Goal: Task Accomplishment & Management: Manage account settings

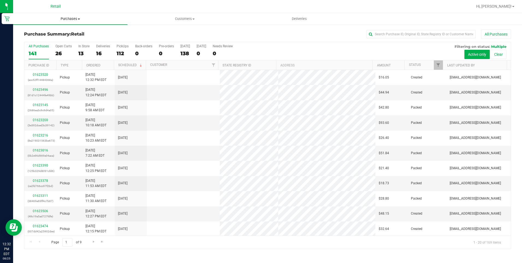
drag, startPoint x: 0, startPoint y: 0, endPoint x: 65, endPoint y: 21, distance: 68.3
click at [65, 21] on span "Purchases" at bounding box center [70, 18] width 114 height 5
click at [49, 35] on span "Summary of purchases" at bounding box center [41, 33] width 56 height 5
drag, startPoint x: 72, startPoint y: 20, endPoint x: 83, endPoint y: 23, distance: 10.8
click at [73, 20] on span "Purchases" at bounding box center [70, 18] width 114 height 5
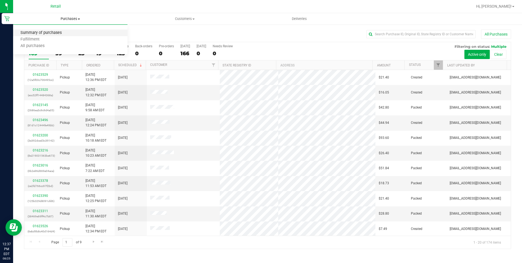
click at [67, 33] on span "Summary of purchases" at bounding box center [41, 33] width 56 height 5
click at [72, 21] on span "Purchases" at bounding box center [70, 18] width 114 height 5
click at [57, 33] on span "Summary of purchases" at bounding box center [41, 33] width 56 height 5
click at [401, 34] on input "text" at bounding box center [421, 34] width 109 height 8
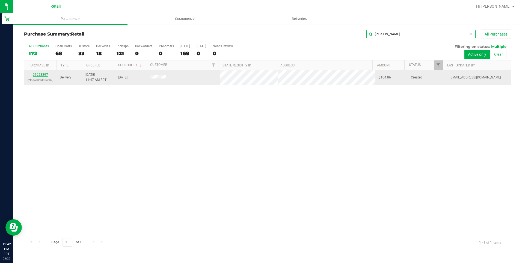
type input "FEID"
click at [44, 74] on link "01623397" at bounding box center [40, 75] width 15 height 4
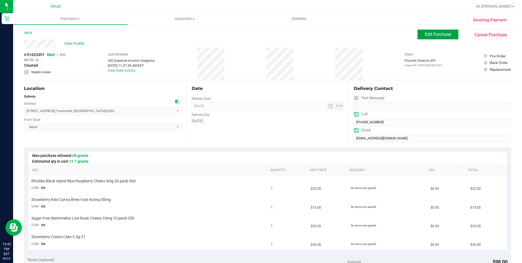
click at [439, 32] on span "Edit Purchase" at bounding box center [438, 34] width 26 height 5
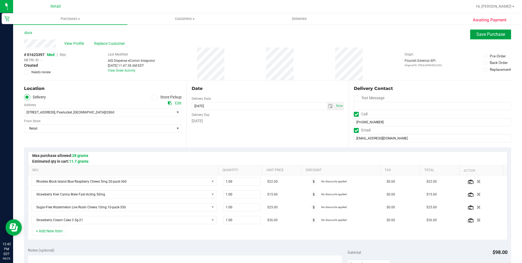
click at [472, 34] on button "Save Purchase" at bounding box center [490, 35] width 41 height 10
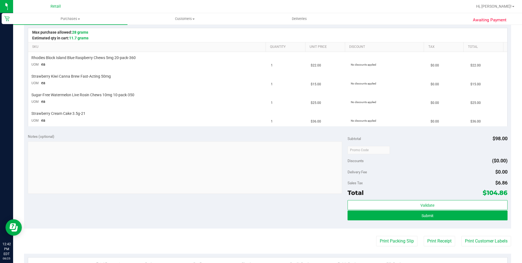
scroll to position [137, 0]
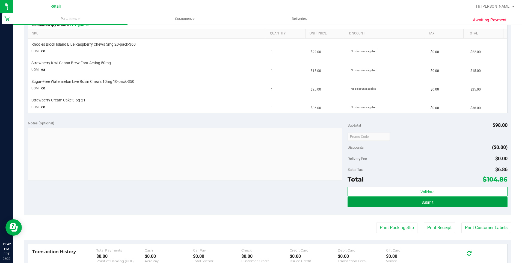
click at [427, 204] on span "Submit" at bounding box center [428, 202] width 12 height 4
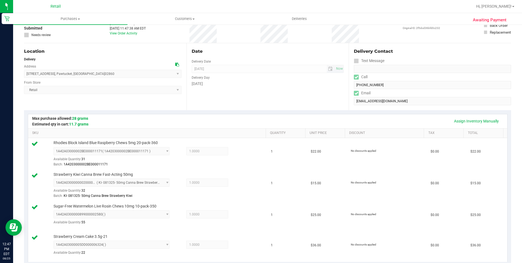
scroll to position [0, 0]
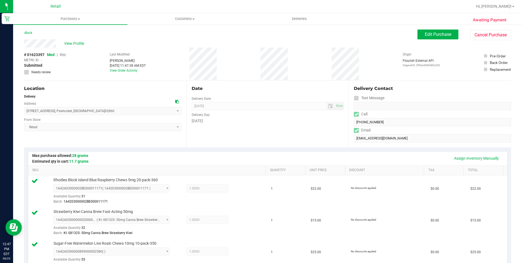
click at [354, 126] on form "Delivery Contact Text Message Call (401) 428-3339 Email jdfeid@outlook.com" at bounding box center [432, 113] width 157 height 57
click at [25, 46] on div "View Profile" at bounding box center [221, 43] width 394 height 8
drag, startPoint x: 78, startPoint y: 110, endPoint x: 24, endPoint y: 114, distance: 53.9
click at [24, 114] on span "75 Amherst Avenue , Pawtucket , RI 02860 Select address Amherst Avenue 75 Amher…" at bounding box center [103, 111] width 158 height 8
click at [255, 135] on div "Date Delivery Date 08/25/2025 Now 08/25/2025 08:00 AM Now Delivery Day Monday" at bounding box center [268, 113] width 163 height 67
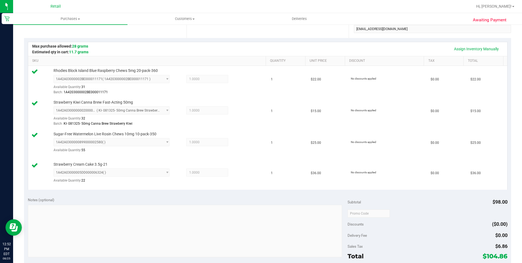
scroll to position [219, 0]
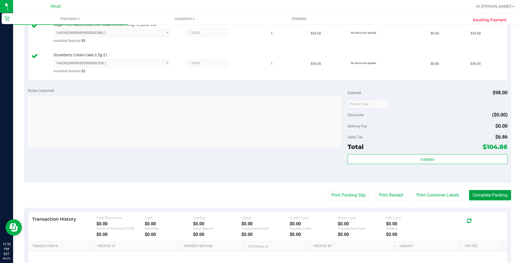
click at [479, 195] on button "Complete Packing" at bounding box center [490, 195] width 42 height 10
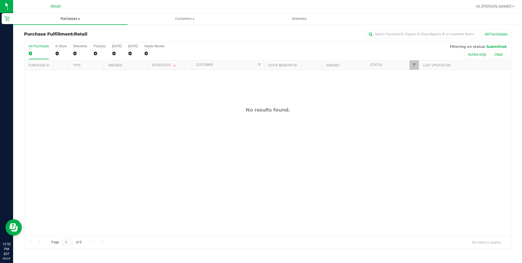
click at [75, 19] on span "Purchases" at bounding box center [70, 18] width 114 height 5
click at [195, 16] on uib-tab-heading "Customers All customers Add a new customer All physicians" at bounding box center [185, 18] width 114 height 11
click at [160, 31] on span "All customers" at bounding box center [147, 33] width 39 height 5
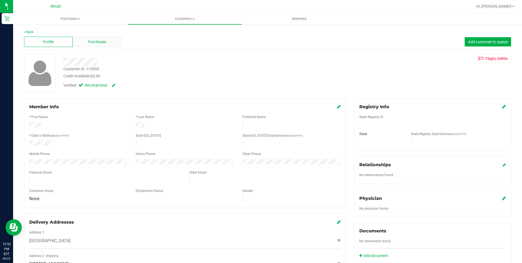
click at [105, 40] on span "Purchases" at bounding box center [97, 42] width 18 height 6
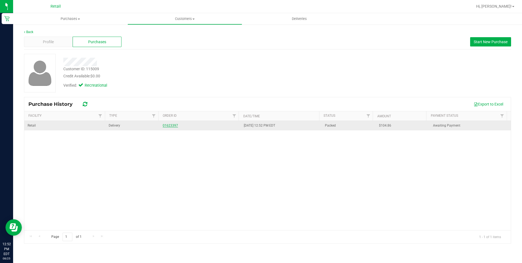
click at [168, 124] on link "01623397" at bounding box center [170, 125] width 15 height 4
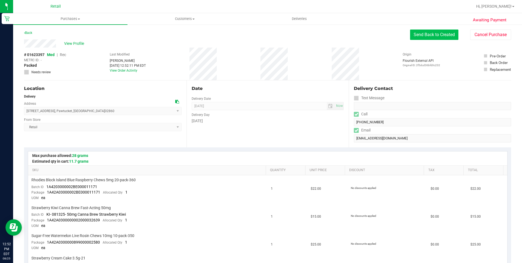
click at [443, 37] on button "Send Back to Created" at bounding box center [434, 35] width 48 height 10
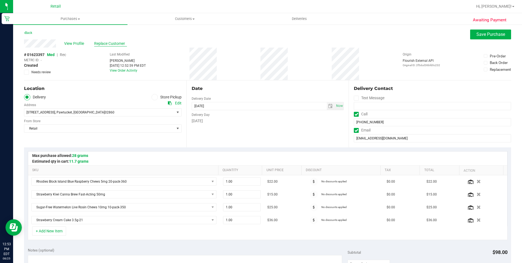
click at [105, 41] on span "Replace Customer" at bounding box center [110, 44] width 33 height 6
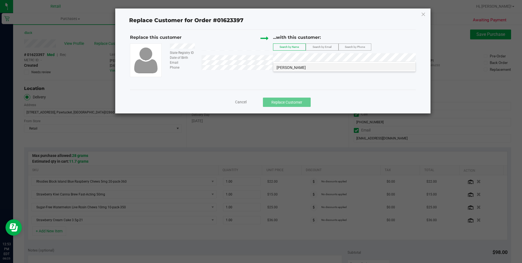
click at [296, 66] on li "Justin Feid" at bounding box center [344, 67] width 142 height 8
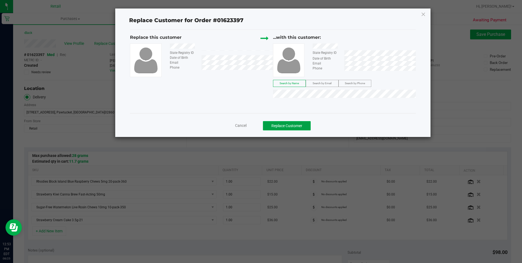
click at [287, 125] on button "Replace Customer" at bounding box center [287, 125] width 48 height 9
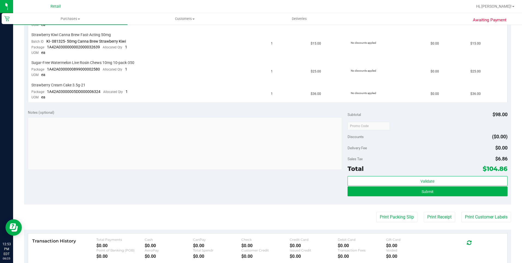
scroll to position [219, 0]
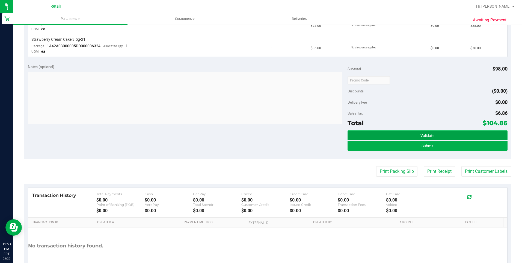
click at [421, 137] on span "Validate" at bounding box center [428, 135] width 14 height 4
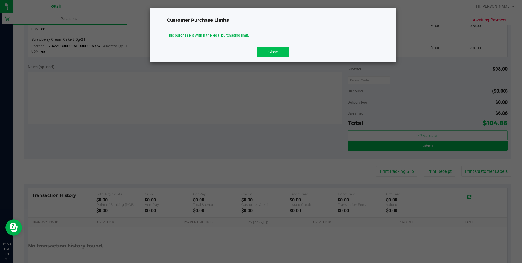
click at [263, 51] on button "Close" at bounding box center [273, 52] width 33 height 10
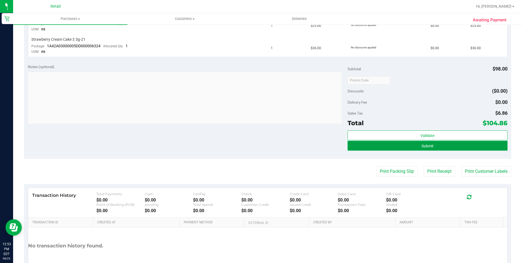
click at [404, 142] on button "Submit" at bounding box center [428, 146] width 160 height 10
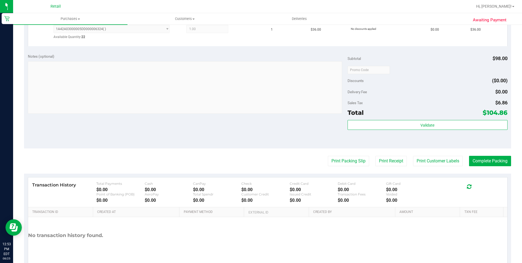
scroll to position [273, 0]
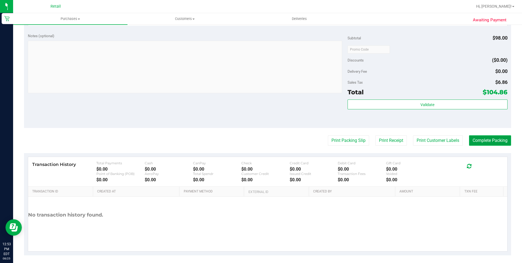
click at [478, 137] on button "Complete Packing" at bounding box center [490, 140] width 42 height 10
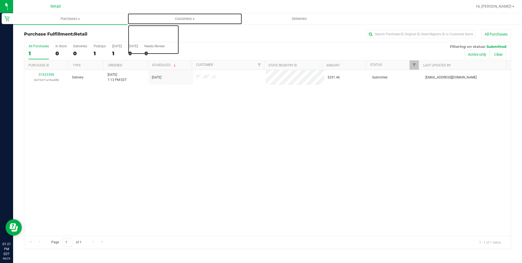
click at [181, 19] on span "Customers" at bounding box center [185, 18] width 114 height 5
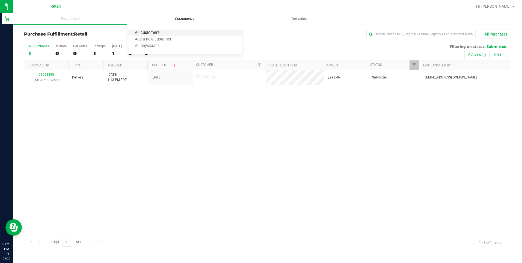
click at [144, 34] on span "All customers" at bounding box center [147, 33] width 39 height 5
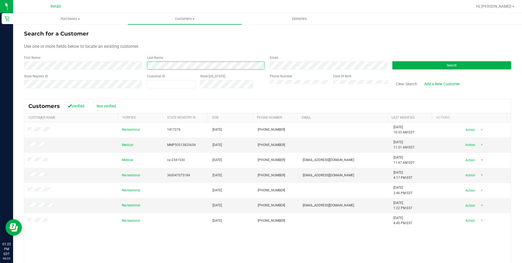
scroll to position [27, 0]
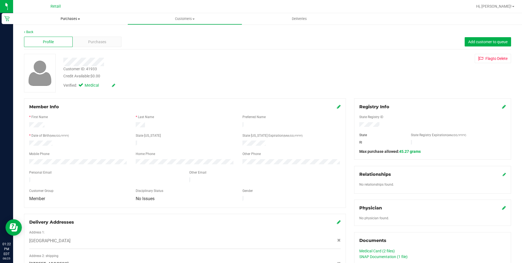
click at [78, 19] on span at bounding box center [79, 19] width 2 height 1
click at [51, 35] on span "Summary of purchases" at bounding box center [41, 33] width 56 height 5
drag, startPoint x: 134, startPoint y: 63, endPoint x: 146, endPoint y: 61, distance: 11.9
click at [134, 63] on div at bounding box center [183, 62] width 248 height 8
click at [103, 39] on span "Purchases" at bounding box center [97, 42] width 18 height 6
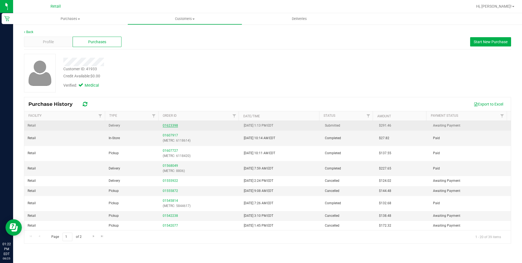
click at [171, 125] on link "01623398" at bounding box center [170, 125] width 15 height 4
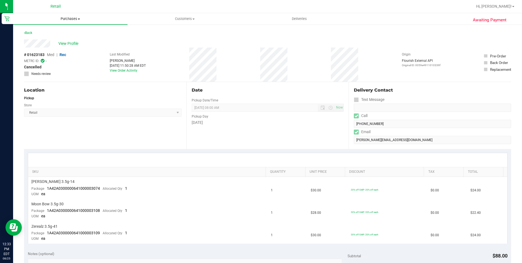
click at [79, 19] on span at bounding box center [79, 19] width 2 height 1
drag, startPoint x: 128, startPoint y: 109, endPoint x: 125, endPoint y: 100, distance: 9.6
click at [128, 109] on span "Retail Select Store Retail" at bounding box center [103, 112] width 158 height 8
click at [61, 38] on div "Back" at bounding box center [267, 35] width 487 height 10
click at [67, 43] on span "View Profile" at bounding box center [69, 44] width 22 height 6
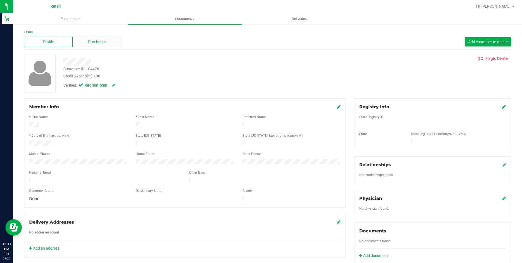
click at [103, 41] on span "Purchases" at bounding box center [97, 42] width 18 height 6
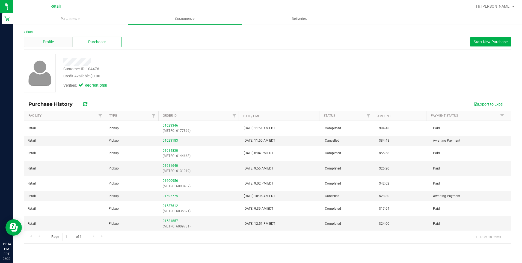
click at [51, 45] on div "Profile" at bounding box center [48, 42] width 49 height 10
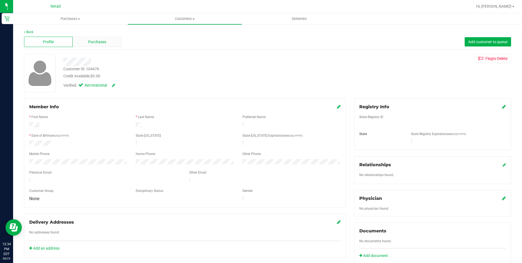
click at [99, 42] on span "Purchases" at bounding box center [97, 42] width 18 height 6
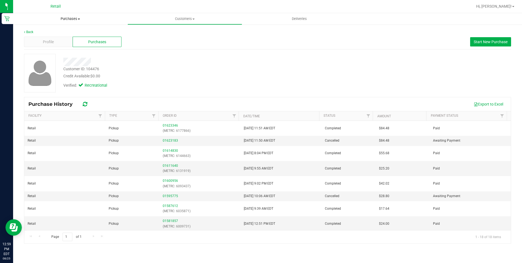
click at [72, 18] on span "Purchases" at bounding box center [70, 18] width 114 height 5
click at [54, 32] on span "Summary of purchases" at bounding box center [41, 33] width 56 height 5
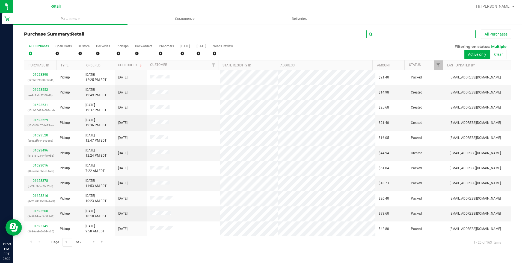
click at [389, 32] on input "text" at bounding box center [421, 34] width 109 height 8
click at [398, 34] on input "text" at bounding box center [421, 34] width 109 height 8
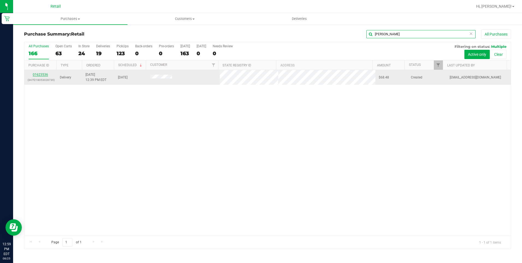
type input "JONATHAN"
click at [41, 73] on link "01623536" at bounding box center [40, 75] width 15 height 4
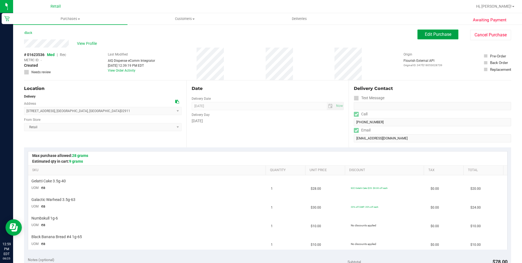
click at [432, 34] on span "Edit Purchase" at bounding box center [438, 34] width 26 height 5
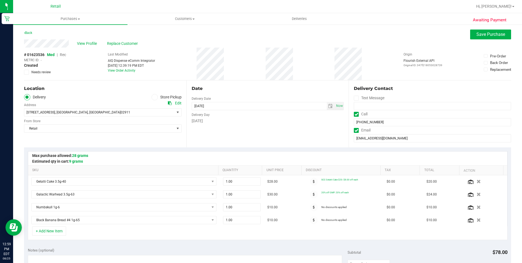
click at [63, 55] on span "Rec" at bounding box center [63, 54] width 6 height 4
click at [486, 34] on span "Save Purchase" at bounding box center [491, 34] width 29 height 5
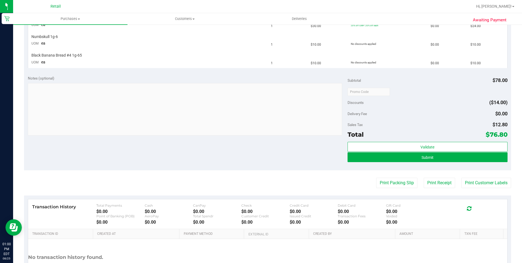
scroll to position [191, 0]
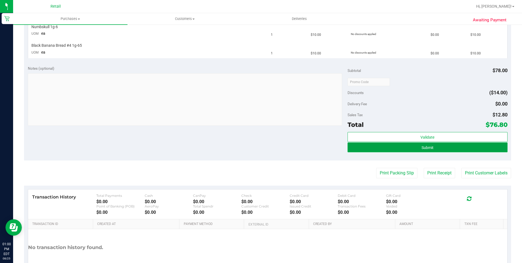
click at [422, 146] on span "Submit" at bounding box center [428, 147] width 12 height 4
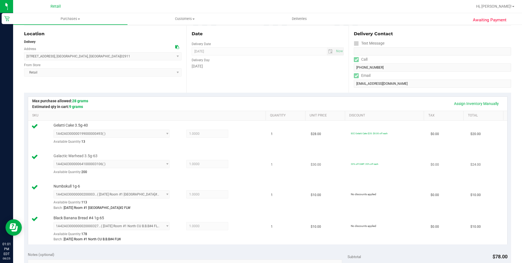
scroll to position [0, 0]
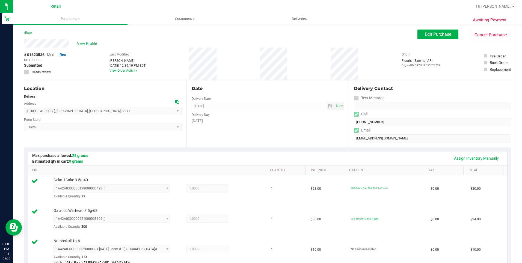
click at [354, 127] on form "Delivery Contact Text Message Call (913) 481-3961 Email jjruiru248@gmail.com" at bounding box center [432, 113] width 157 height 57
click at [25, 46] on div "View Profile" at bounding box center [221, 43] width 394 height 8
drag, startPoint x: 112, startPoint y: 114, endPoint x: 27, endPoint y: 113, distance: 85.2
click at [27, 113] on span "494 Woonasquatucket Avenue , North Providence , RI 02911 Select address Woonasq…" at bounding box center [103, 111] width 158 height 8
click at [252, 137] on div "Date Delivery Date 08/25/2025 Now 08/25/2025 08:00 AM Now Delivery Day Monday" at bounding box center [268, 113] width 163 height 67
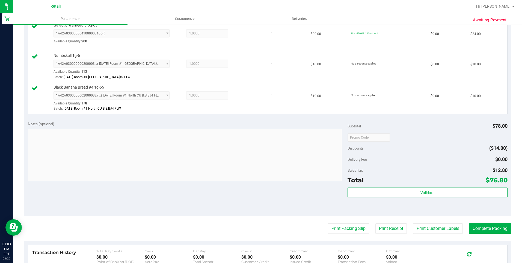
scroll to position [191, 0]
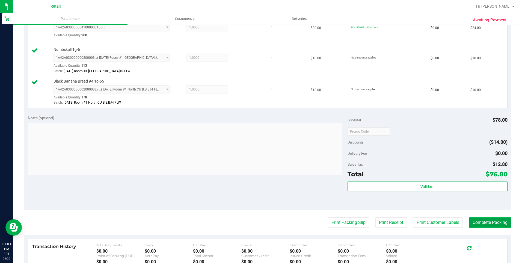
click at [475, 223] on button "Complete Packing" at bounding box center [490, 222] width 42 height 10
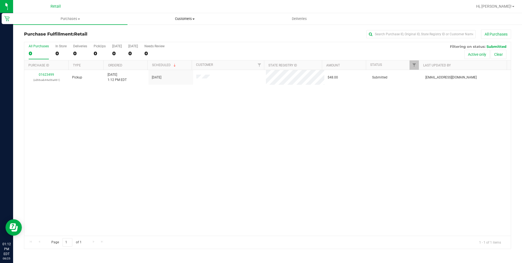
click at [191, 19] on span "Customers" at bounding box center [185, 18] width 114 height 5
click at [158, 33] on span "All customers" at bounding box center [147, 33] width 39 height 5
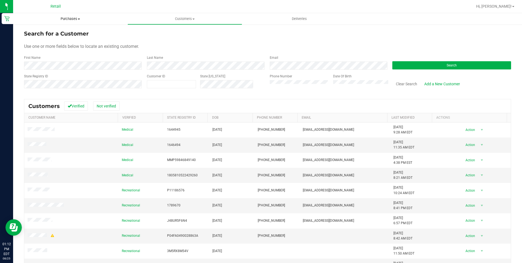
click at [65, 17] on span "Purchases" at bounding box center [70, 18] width 114 height 5
click at [56, 33] on span "Summary of purchases" at bounding box center [41, 33] width 56 height 5
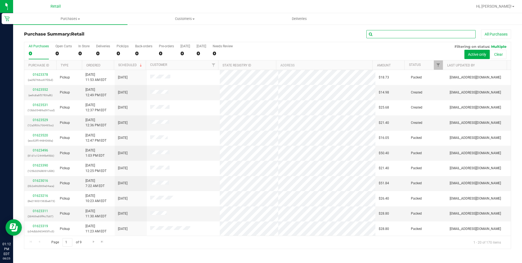
click at [435, 34] on input "text" at bounding box center [421, 34] width 109 height 8
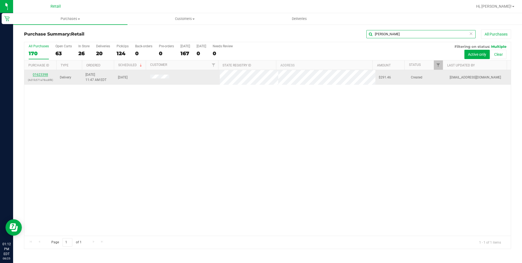
type input "KELLY"
click at [38, 75] on link "01623398" at bounding box center [40, 75] width 15 height 4
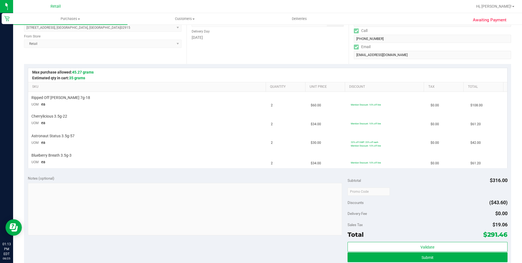
scroll to position [137, 0]
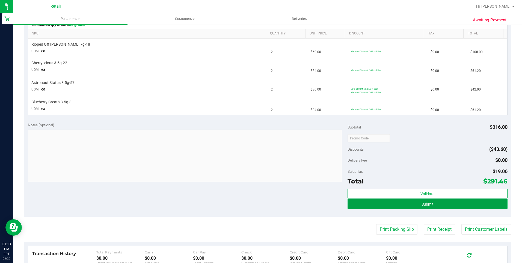
click at [423, 203] on span "Submit" at bounding box center [428, 204] width 12 height 4
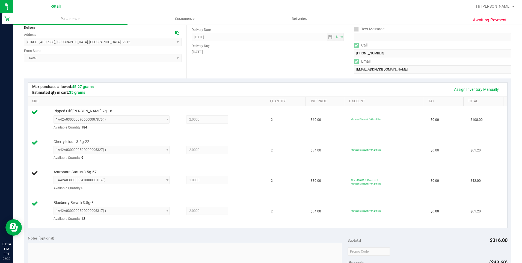
scroll to position [109, 0]
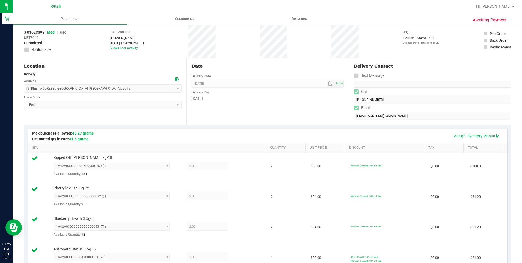
scroll to position [55, 0]
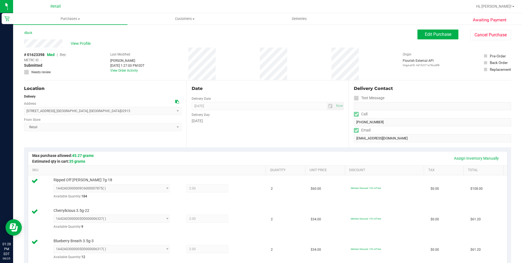
click at [24, 45] on div "View Profile" at bounding box center [221, 43] width 394 height 8
drag, startPoint x: 95, startPoint y: 111, endPoint x: 20, endPoint y: 112, distance: 74.9
drag, startPoint x: 20, startPoint y: 112, endPoint x: 100, endPoint y: 113, distance: 80.3
click at [100, 113] on span "87 Cedar Avenue , East Providence , RI 02915 Select address Cedar Avenue 87 Ced…" at bounding box center [103, 111] width 158 height 8
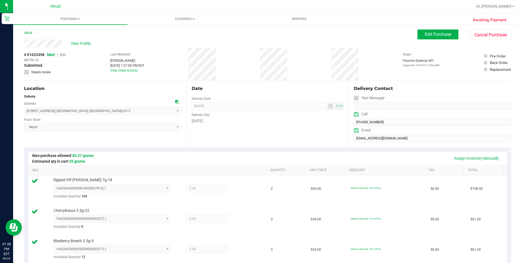
drag, startPoint x: 103, startPoint y: 110, endPoint x: 24, endPoint y: 113, distance: 79.0
click at [24, 113] on span "87 Cedar Avenue , East Providence , RI 02915 Select address Cedar Avenue 87 Ced…" at bounding box center [103, 111] width 158 height 8
copy span "87 Cedar Avenue , East Providence , RI 02915"
click at [69, 21] on uib-tab-heading "Purchases Summary of purchases Fulfillment All purchases" at bounding box center [70, 18] width 114 height 11
drag, startPoint x: 261, startPoint y: 132, endPoint x: 302, endPoint y: 146, distance: 42.9
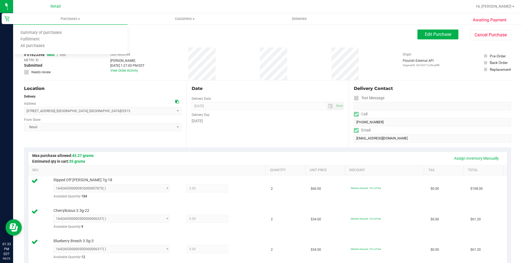
click at [261, 132] on div "Date Delivery Date 08/25/2025 Now 08/25/2025 08:00 AM Now Delivery Day Monday" at bounding box center [268, 113] width 163 height 67
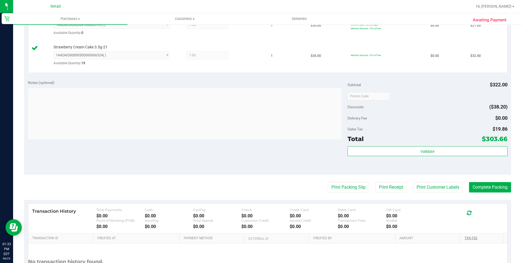
scroll to position [273, 0]
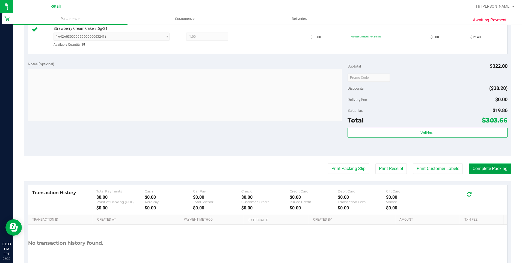
click at [483, 172] on button "Complete Packing" at bounding box center [490, 168] width 42 height 10
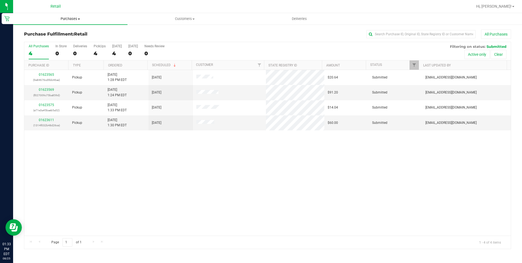
click at [78, 18] on span "Purchases" at bounding box center [70, 18] width 114 height 5
click at [78, 20] on span "Purchases" at bounding box center [70, 18] width 114 height 5
click at [74, 20] on span "Purchases" at bounding box center [70, 18] width 114 height 5
click at [51, 30] on li "Summary of purchases" at bounding box center [70, 33] width 114 height 7
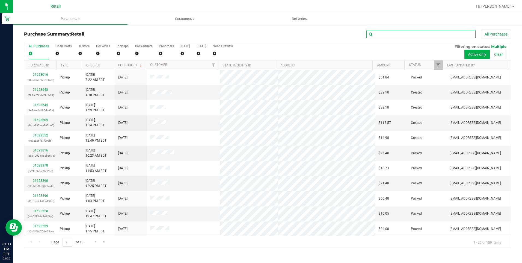
drag, startPoint x: 398, startPoint y: 35, endPoint x: 405, endPoint y: 36, distance: 6.7
click at [398, 35] on input "text" at bounding box center [421, 34] width 109 height 8
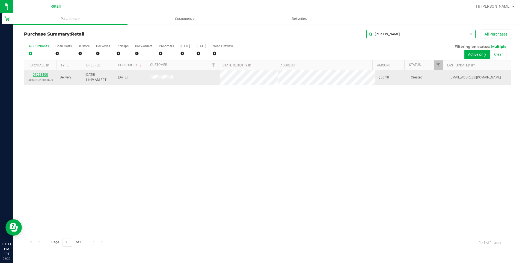
type input "MARK"
click at [40, 74] on link "01623400" at bounding box center [40, 75] width 15 height 4
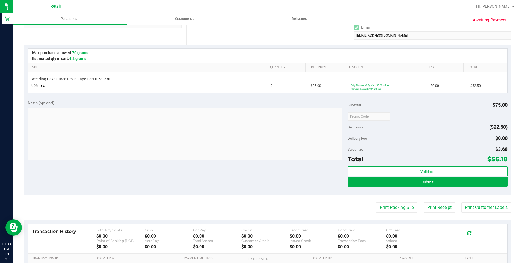
scroll to position [137, 0]
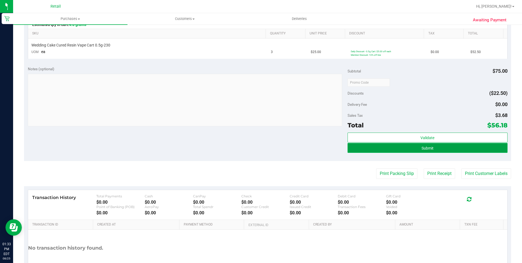
click at [422, 150] on span "Submit" at bounding box center [428, 148] width 12 height 4
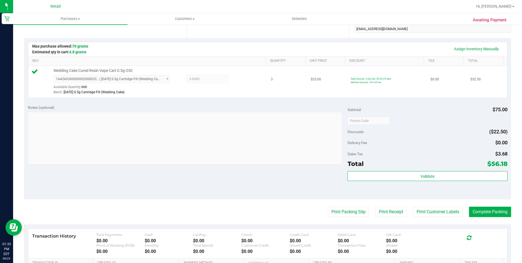
scroll to position [0, 0]
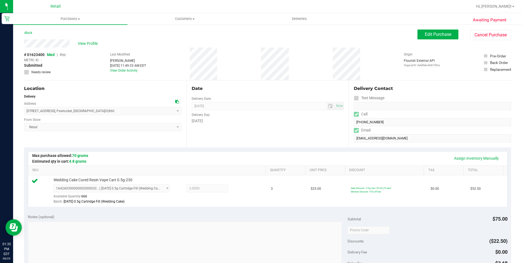
click at [350, 126] on div "Delivery Contact Text Message Call (401) 378-2991 Email mbocchini@hotmail.com" at bounding box center [430, 113] width 163 height 67
drag, startPoint x: 70, startPoint y: 41, endPoint x: 21, endPoint y: 45, distance: 49.4
click at [21, 45] on div "Awaiting Payment Back Edit Purchase Cancel Purchase View Profile # 01623400 Med…" at bounding box center [267, 235] width 509 height 423
drag, startPoint x: 95, startPoint y: 114, endPoint x: 25, endPoint y: 111, distance: 70.8
click at [25, 111] on span "450 Pleasant Street , Pawtucket , RI 02860 Select address Pleasant Street 450 P…" at bounding box center [103, 111] width 158 height 8
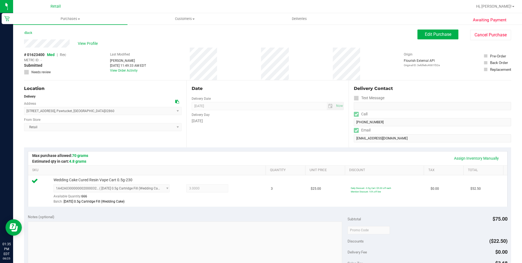
copy span "450 Pleasant Street , Pawtucket , RI 02860"
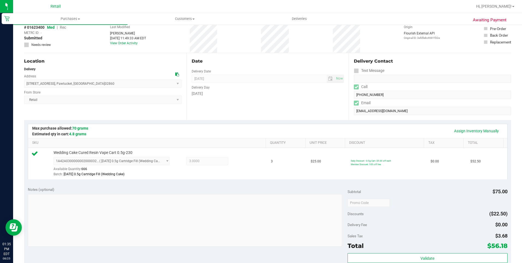
scroll to position [184, 0]
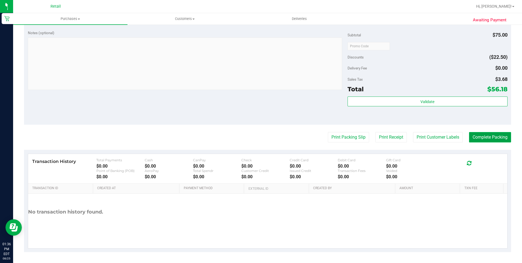
click at [475, 135] on button "Complete Packing" at bounding box center [490, 137] width 42 height 10
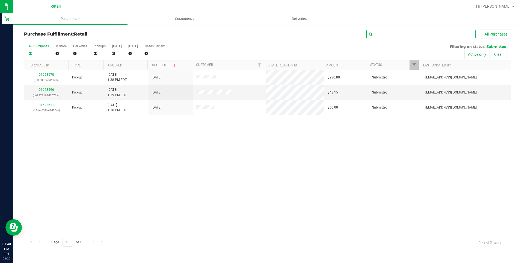
drag, startPoint x: 390, startPoint y: 33, endPoint x: 390, endPoint y: 39, distance: 6.0
click at [390, 39] on div "Purchase Fulfillment: Retail All Purchases" at bounding box center [267, 36] width 487 height 12
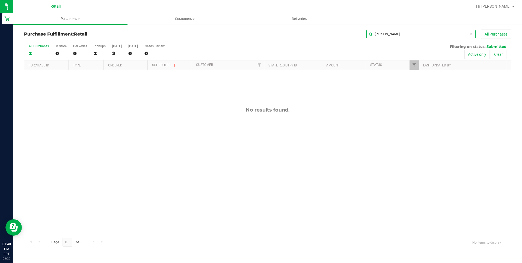
type input "MARK"
click at [65, 17] on span "Purchases" at bounding box center [70, 18] width 114 height 5
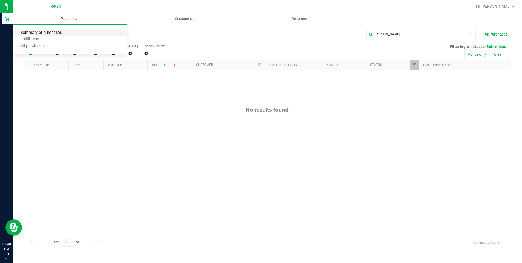
click at [61, 34] on span "Summary of purchases" at bounding box center [41, 33] width 56 height 5
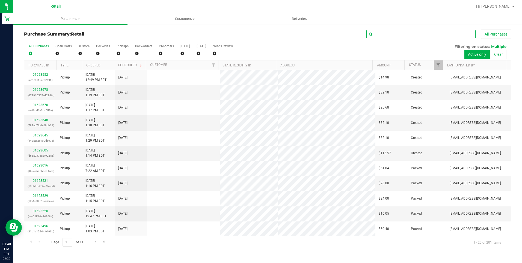
click at [418, 33] on input "text" at bounding box center [421, 34] width 109 height 8
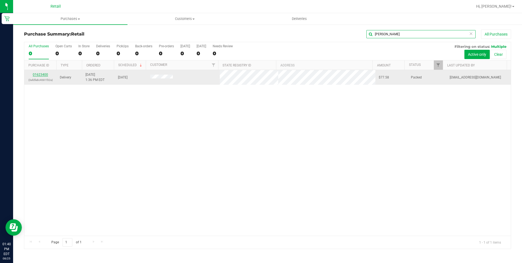
type input "MARK"
click at [40, 74] on link "01623400" at bounding box center [40, 75] width 15 height 4
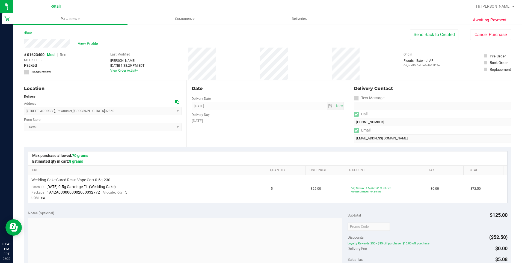
click at [65, 23] on uib-tab-heading "Purchases Summary of purchases Fulfillment All purchases" at bounding box center [70, 18] width 114 height 11
click at [57, 32] on span "Summary of purchases" at bounding box center [41, 33] width 56 height 5
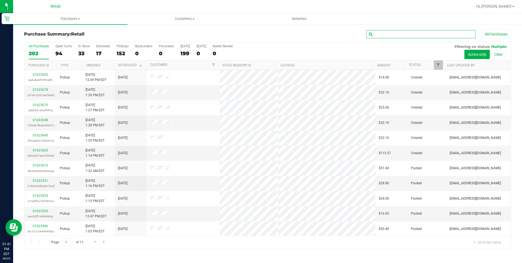
click at [404, 33] on input "text" at bounding box center [421, 34] width 109 height 8
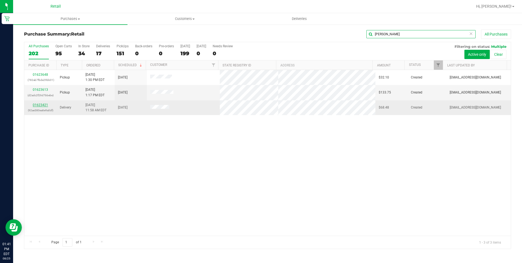
type input "TOM"
click at [47, 104] on link "01623421" at bounding box center [40, 105] width 15 height 4
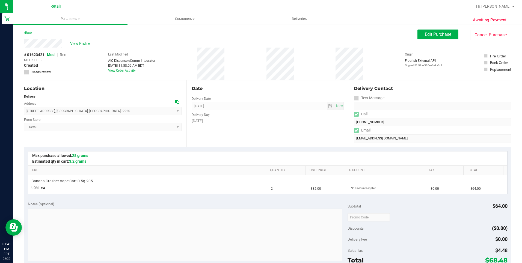
drag, startPoint x: 81, startPoint y: 45, endPoint x: 99, endPoint y: 45, distance: 18.8
click at [81, 45] on span "View Profile" at bounding box center [81, 44] width 22 height 6
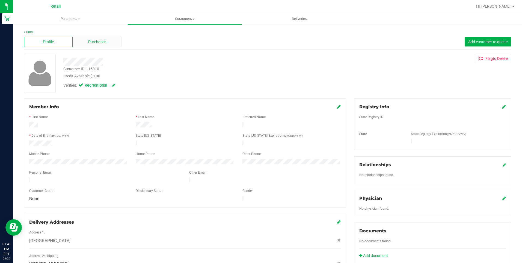
click at [107, 42] on div "Purchases" at bounding box center [97, 42] width 49 height 10
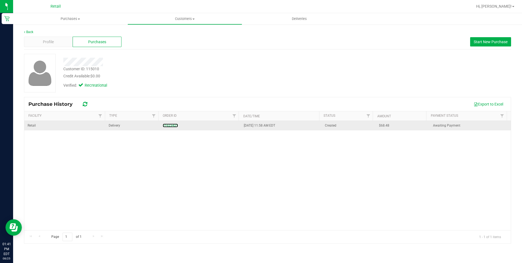
click at [171, 125] on link "01623421" at bounding box center [170, 125] width 15 height 4
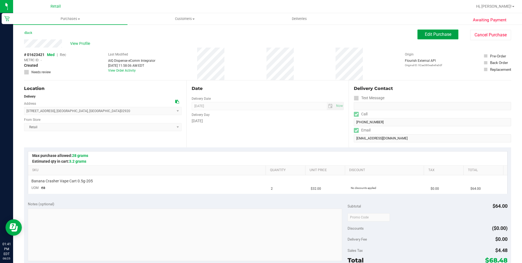
click at [434, 38] on button "Edit Purchase" at bounding box center [438, 35] width 41 height 10
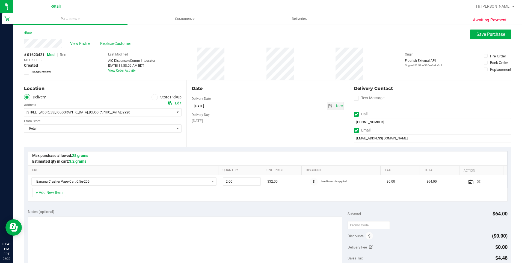
click at [64, 55] on span "Rec" at bounding box center [63, 54] width 6 height 4
click at [78, 44] on span "View Profile" at bounding box center [81, 44] width 22 height 6
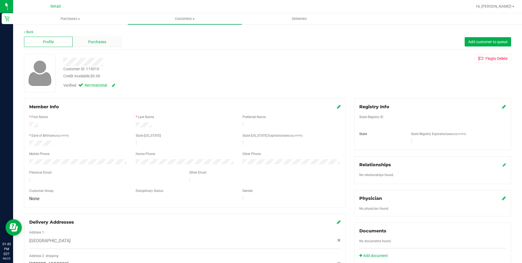
click at [101, 40] on span "Purchases" at bounding box center [97, 42] width 18 height 6
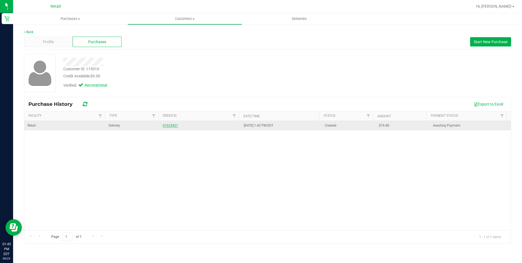
click at [168, 124] on link "01623421" at bounding box center [170, 125] width 15 height 4
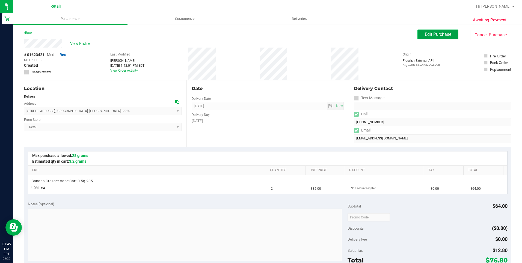
click at [441, 35] on span "Edit Purchase" at bounding box center [438, 34] width 26 height 5
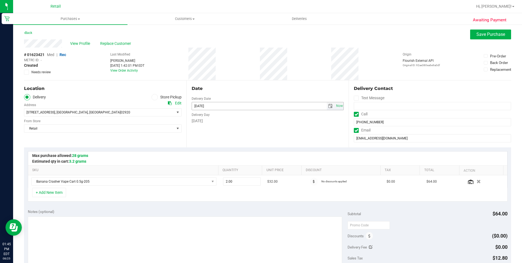
click at [201, 106] on input "[DATE]" at bounding box center [259, 106] width 135 height 8
type input "08/26/2025"
click at [255, 124] on div "Date Delivery Date 08/26/2025 Now 08/26/2025 12:00 AM Now Delivery Day Tuesday" at bounding box center [268, 113] width 163 height 67
click at [489, 33] on span "Save Purchase" at bounding box center [491, 34] width 29 height 5
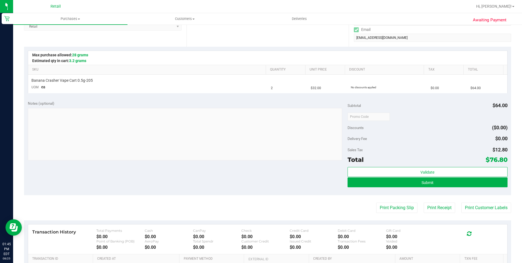
scroll to position [109, 0]
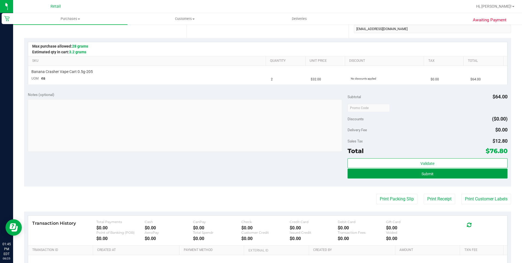
click at [438, 176] on button "Submit" at bounding box center [428, 174] width 160 height 10
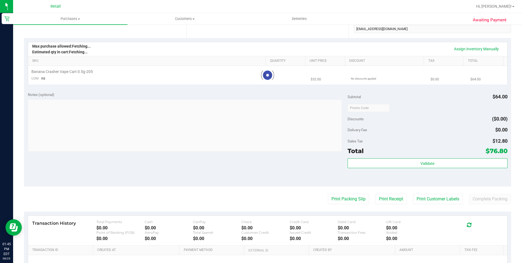
scroll to position [0, 0]
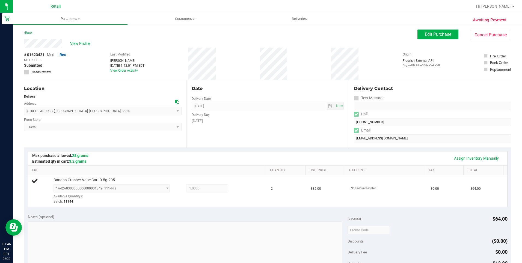
click at [80, 19] on span at bounding box center [79, 19] width 2 height 1
click at [55, 34] on span "Summary of purchases" at bounding box center [41, 33] width 56 height 5
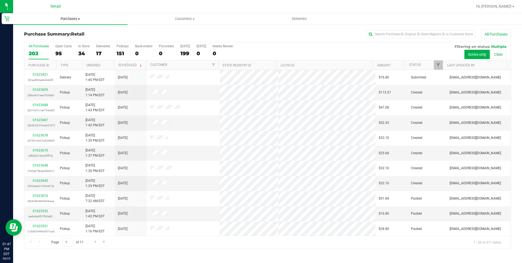
click at [72, 20] on span "Purchases" at bounding box center [70, 18] width 114 height 5
click at [59, 31] on span "Summary of purchases" at bounding box center [41, 33] width 56 height 5
click at [402, 31] on input "text" at bounding box center [421, 34] width 109 height 8
click at [394, 36] on input "text" at bounding box center [421, 34] width 109 height 8
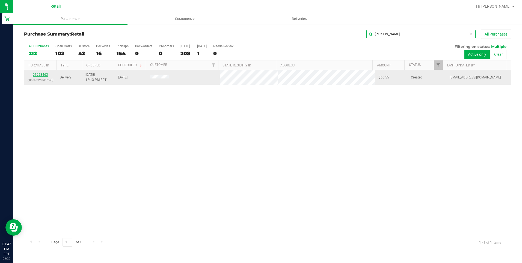
type input "RICARDO"
click at [38, 73] on link "01623463" at bounding box center [40, 75] width 15 height 4
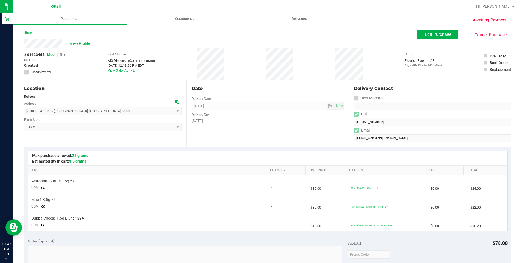
click at [77, 47] on div "View Profile" at bounding box center [221, 43] width 394 height 8
click at [84, 45] on span "View Profile" at bounding box center [81, 44] width 22 height 6
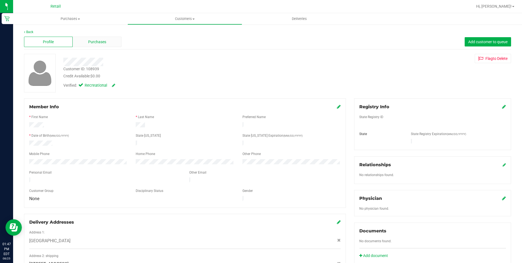
click at [105, 37] on div "Purchases" at bounding box center [97, 42] width 49 height 10
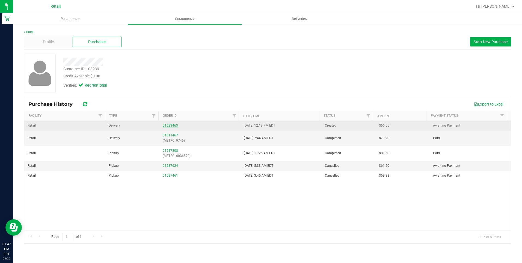
click at [168, 126] on link "01623463" at bounding box center [170, 125] width 15 height 4
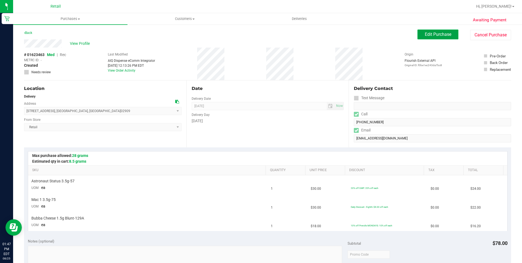
click at [425, 33] on span "Edit Purchase" at bounding box center [438, 34] width 26 height 5
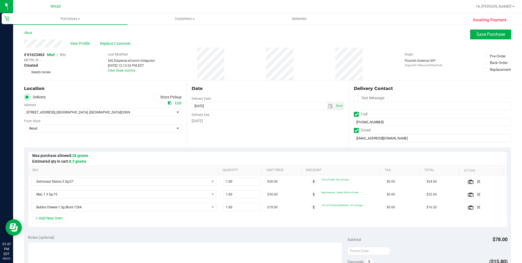
click at [63, 56] on span "Rec" at bounding box center [63, 54] width 6 height 4
click at [482, 37] on span "Save Purchase" at bounding box center [491, 34] width 29 height 5
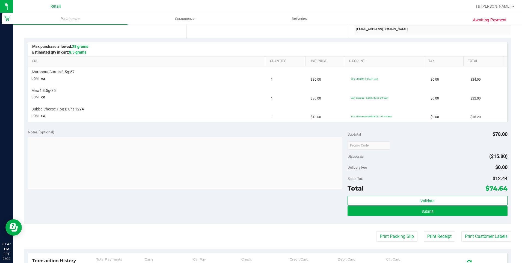
scroll to position [109, 0]
click at [436, 211] on button "Submit" at bounding box center [428, 211] width 160 height 10
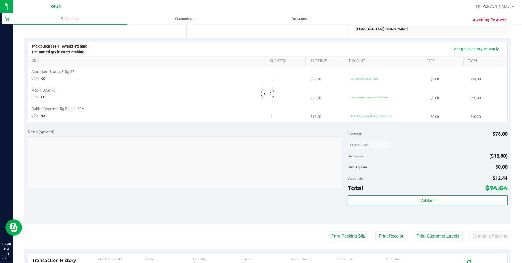
scroll to position [0, 0]
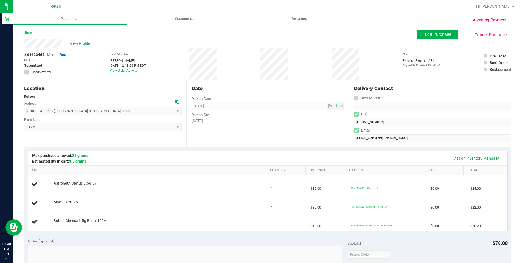
click at [23, 46] on div "Awaiting Payment Back Edit Purchase Cancel Purchase View Profile # 01623463 Med…" at bounding box center [267, 247] width 509 height 447
drag, startPoint x: 46, startPoint y: 111, endPoint x: 25, endPoint y: 113, distance: 21.1
click at [25, 113] on span "43 Courtland Street , Providence , RI 02909 Select address Courtland Street 43 …" at bounding box center [103, 111] width 158 height 8
click at [123, 156] on div "Assign Inventory Manually" at bounding box center [268, 158] width 470 height 9
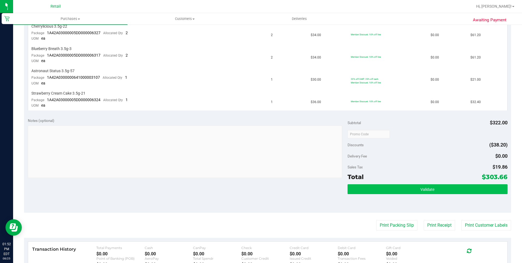
scroll to position [191, 0]
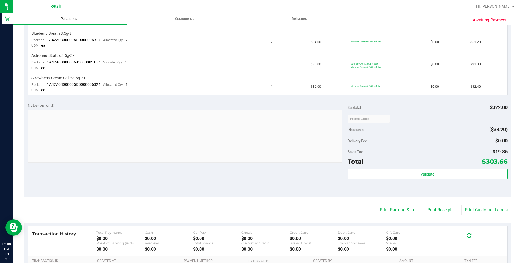
click at [79, 21] on span "Purchases" at bounding box center [70, 18] width 114 height 5
click at [77, 19] on span "Purchases" at bounding box center [70, 18] width 114 height 5
click at [58, 31] on span "Summary of purchases" at bounding box center [41, 33] width 56 height 5
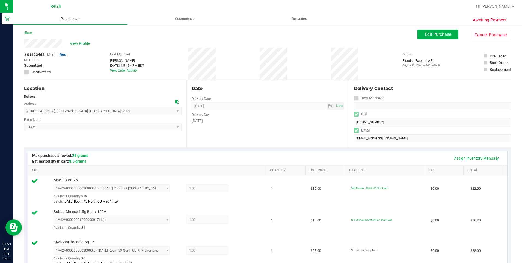
click at [78, 19] on span at bounding box center [79, 19] width 2 height 1
click at [59, 33] on span "Summary of purchases" at bounding box center [41, 33] width 56 height 5
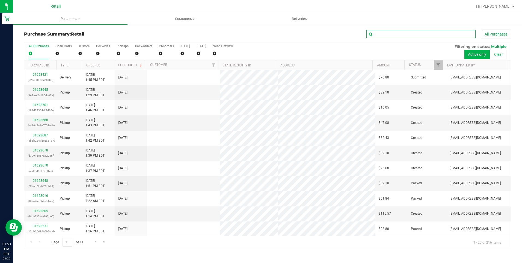
click at [413, 37] on input "text" at bounding box center [421, 34] width 109 height 8
click at [414, 36] on input "text" at bounding box center [421, 34] width 109 height 8
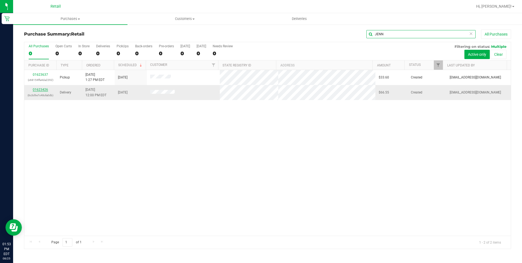
type input "JENN"
click at [41, 88] on link "01623426" at bounding box center [40, 90] width 15 height 4
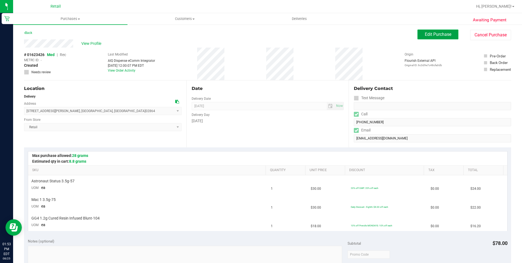
click at [430, 34] on span "Edit Purchase" at bounding box center [438, 34] width 26 height 5
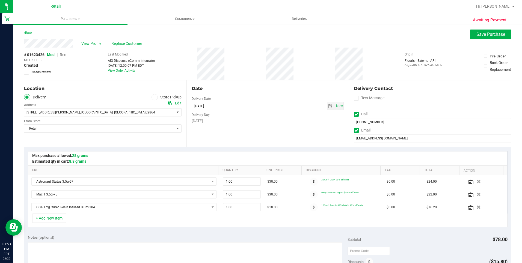
click at [64, 54] on span "Rec" at bounding box center [63, 54] width 6 height 4
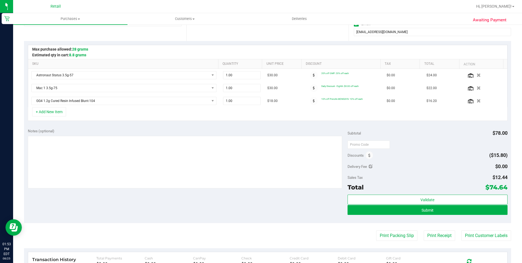
scroll to position [109, 0]
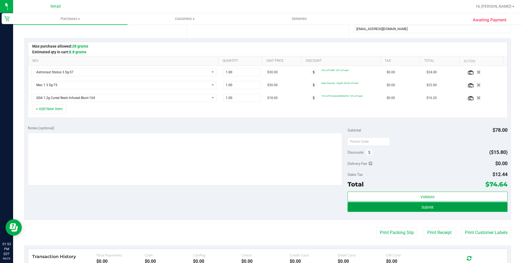
click at [426, 207] on span "Submit" at bounding box center [428, 207] width 12 height 4
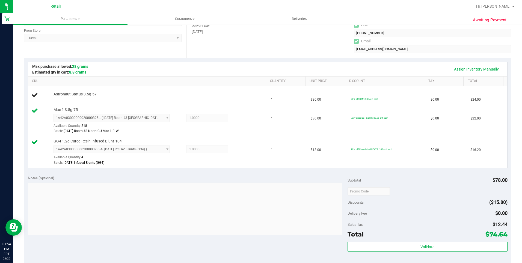
scroll to position [109, 0]
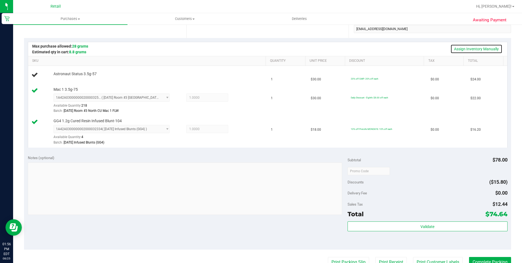
click at [485, 50] on link "Assign Inventory Manually" at bounding box center [477, 48] width 52 height 9
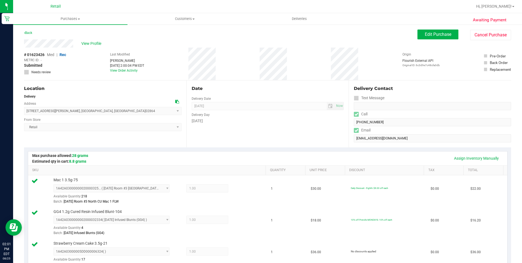
scroll to position [137, 0]
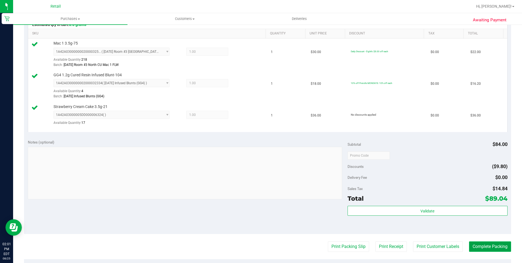
click at [482, 248] on button "Complete Packing" at bounding box center [490, 246] width 42 height 10
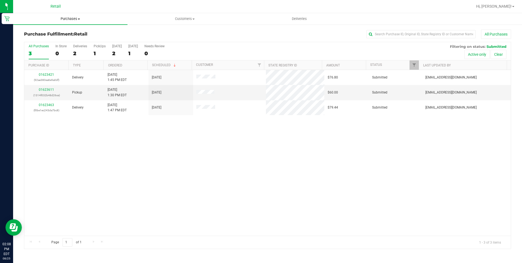
click at [82, 23] on uib-tab-heading "Purchases Summary of purchases Fulfillment All purchases" at bounding box center [70, 18] width 114 height 11
click at [54, 32] on span "Summary of purchases" at bounding box center [41, 33] width 56 height 5
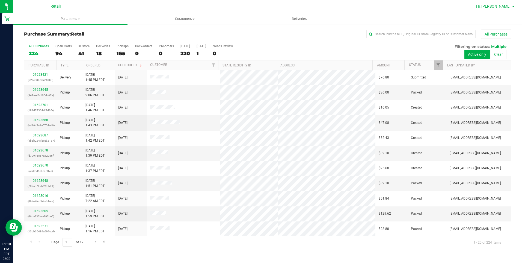
click at [496, 5] on span "Hi, [PERSON_NAME]!" at bounding box center [494, 6] width 36 height 4
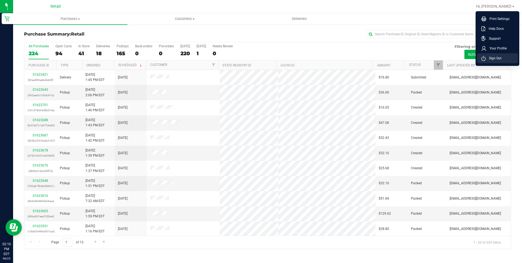
click at [500, 55] on li "Sign Out" at bounding box center [497, 58] width 41 height 10
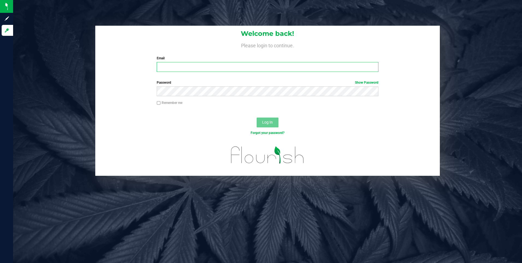
type input "[EMAIL_ADDRESS][DOMAIN_NAME]"
drag, startPoint x: 500, startPoint y: 55, endPoint x: 275, endPoint y: 121, distance: 234.6
click at [275, 121] on button "Log In" at bounding box center [268, 122] width 22 height 10
